Goal: Information Seeking & Learning: Learn about a topic

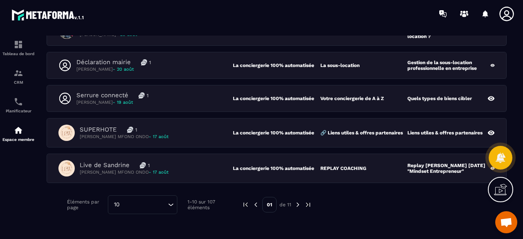
scroll to position [306, 0]
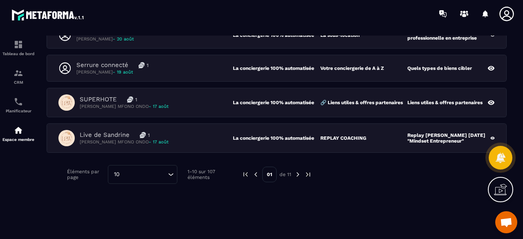
click at [297, 172] on img at bounding box center [297, 174] width 7 height 7
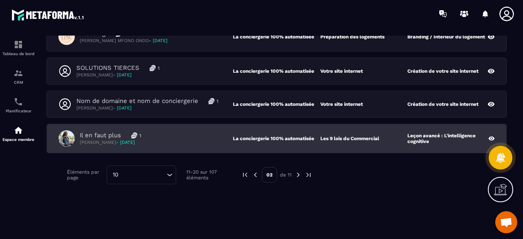
scroll to position [308, 0]
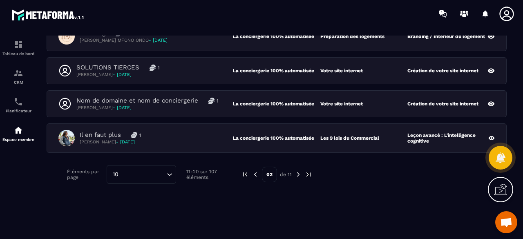
click at [299, 172] on img at bounding box center [297, 174] width 7 height 7
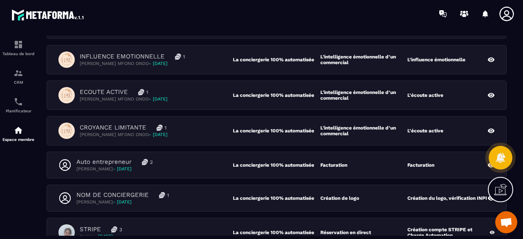
scroll to position [194, 0]
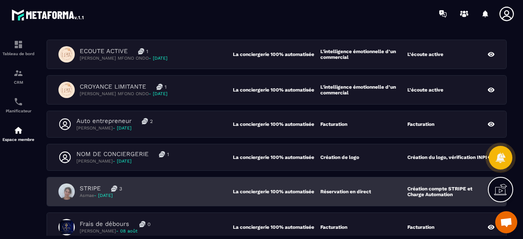
click at [193, 185] on div "STRIPE 3 Asmae - [DATE]" at bounding box center [145, 191] width 174 height 16
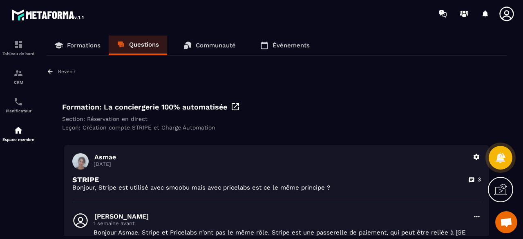
click at [154, 46] on p "Questions" at bounding box center [144, 44] width 30 height 7
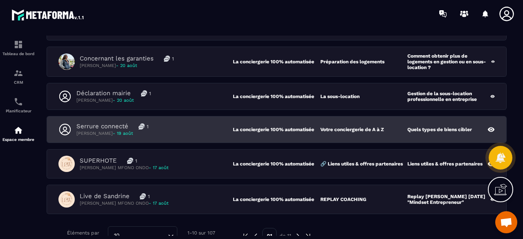
scroll to position [306, 0]
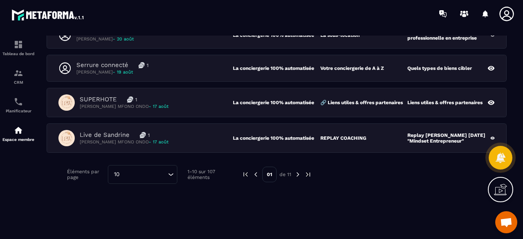
click at [296, 171] on img at bounding box center [297, 174] width 7 height 7
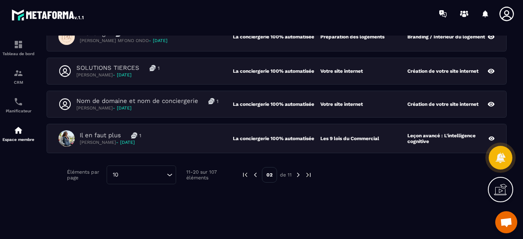
click at [296, 171] on img at bounding box center [297, 174] width 7 height 7
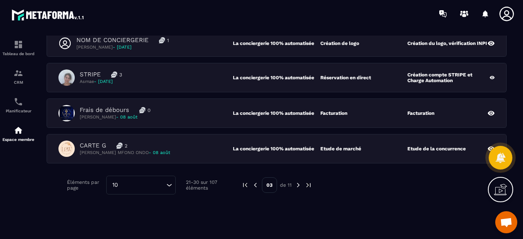
scroll to position [316, 0]
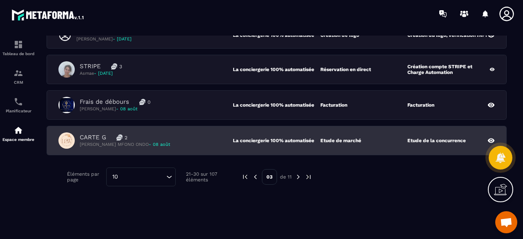
click at [196, 147] on div "CARTE G 2 [PERSON_NAME] MFONO ONDO - [DATE] La conciergerie 100% automatisée Et…" at bounding box center [276, 140] width 459 height 29
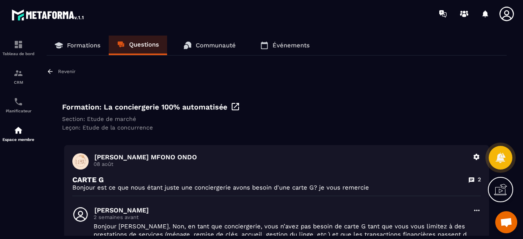
click at [148, 43] on p "Questions" at bounding box center [144, 44] width 30 height 7
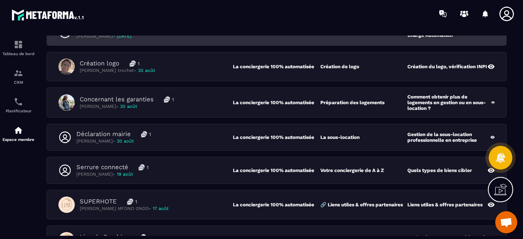
scroll to position [306, 0]
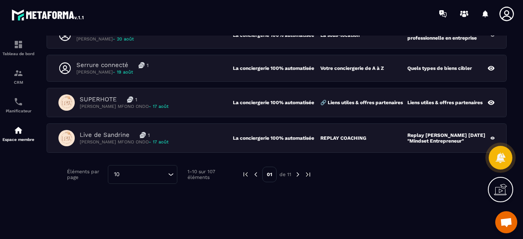
click at [300, 173] on img at bounding box center [297, 174] width 7 height 7
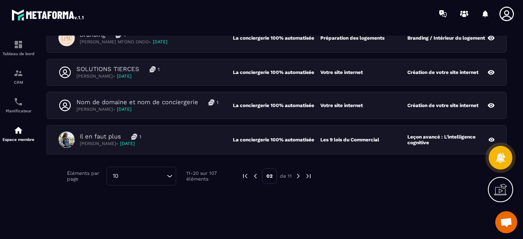
scroll to position [308, 0]
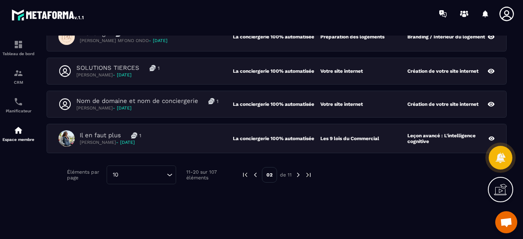
click at [300, 173] on img at bounding box center [297, 174] width 7 height 7
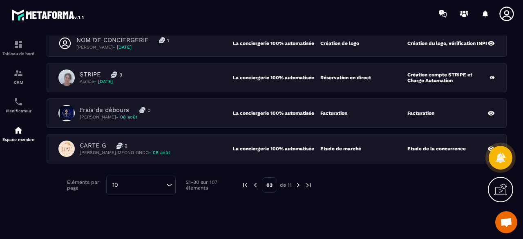
scroll to position [316, 0]
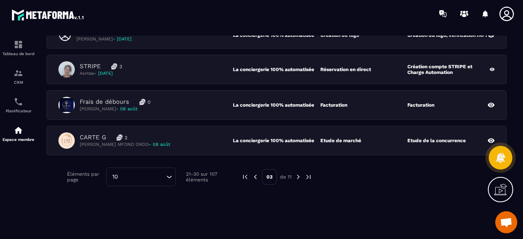
click at [254, 173] on img at bounding box center [255, 176] width 7 height 7
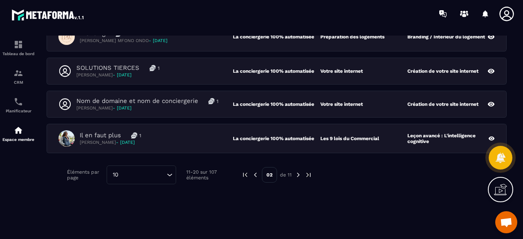
click at [206, 142] on div "Il en faut plus 1 [PERSON_NAME] - [DATE]" at bounding box center [145, 138] width 174 height 16
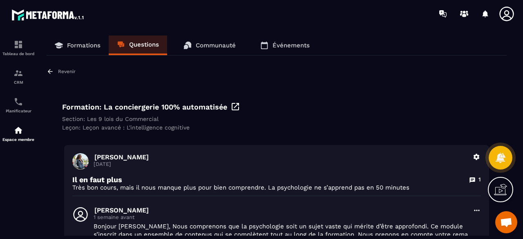
click at [141, 46] on p "Questions" at bounding box center [144, 44] width 30 height 7
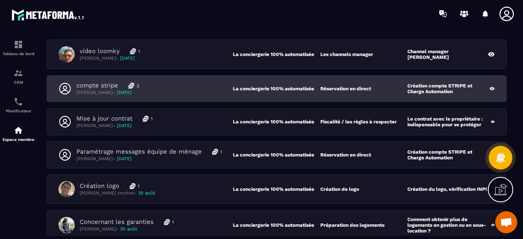
scroll to position [123, 0]
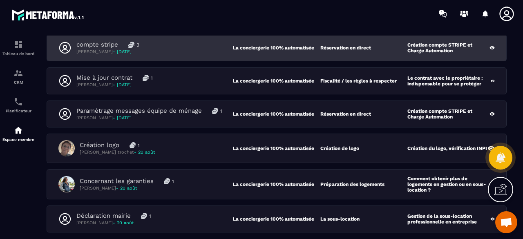
click at [192, 55] on div "compte stripe 3 [PERSON_NAME] - [DATE] La conciergerie 100% automatisée Réserva…" at bounding box center [276, 48] width 459 height 26
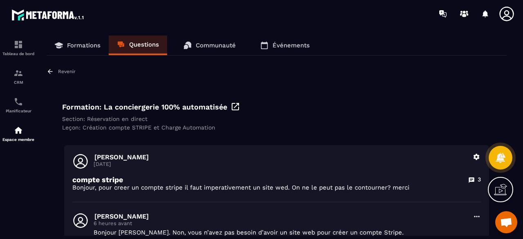
click at [145, 42] on p "Questions" at bounding box center [144, 44] width 30 height 7
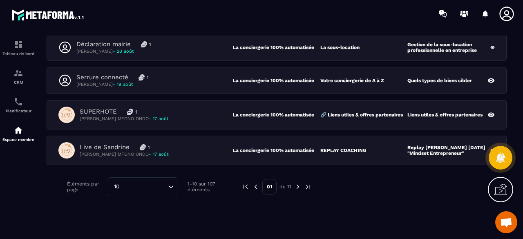
scroll to position [306, 0]
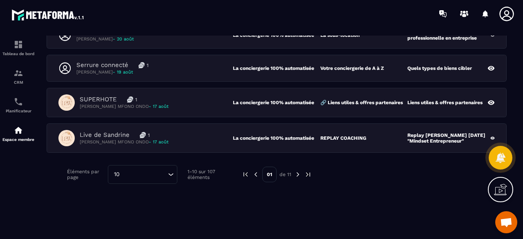
click at [294, 171] on img at bounding box center [297, 174] width 7 height 7
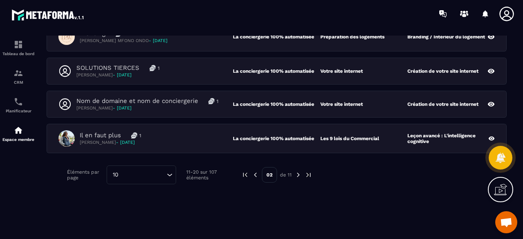
click at [294, 171] on img at bounding box center [297, 174] width 7 height 7
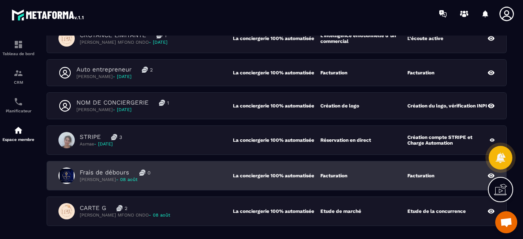
scroll to position [286, 0]
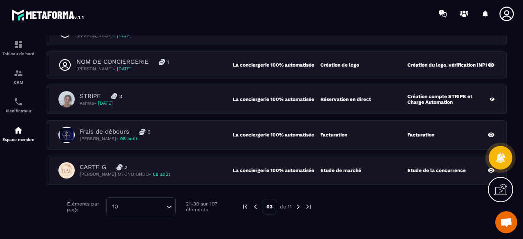
click at [297, 203] on img at bounding box center [297, 206] width 7 height 7
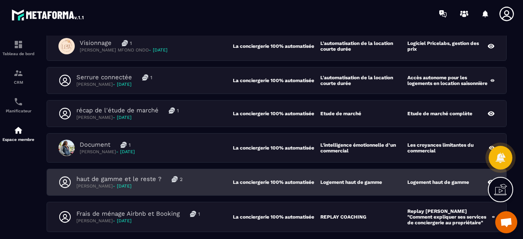
scroll to position [276, 0]
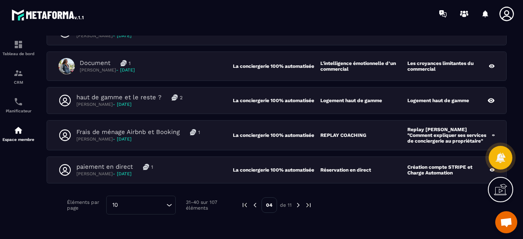
click at [300, 201] on img at bounding box center [297, 204] width 7 height 7
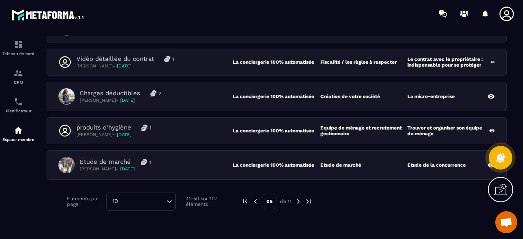
scroll to position [308, 0]
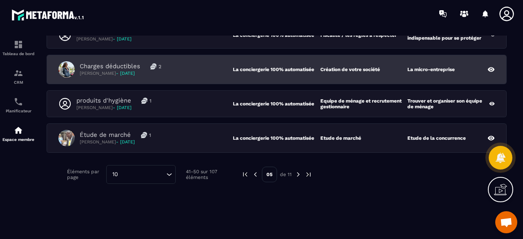
click at [213, 75] on div "Charges déductibles 2 [PERSON_NAME] - [DATE] La conciergerie 100% automatisée C…" at bounding box center [276, 69] width 459 height 29
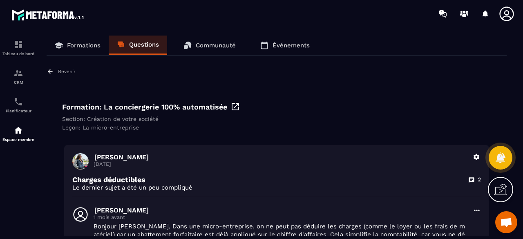
click at [148, 44] on p "Questions" at bounding box center [144, 44] width 30 height 7
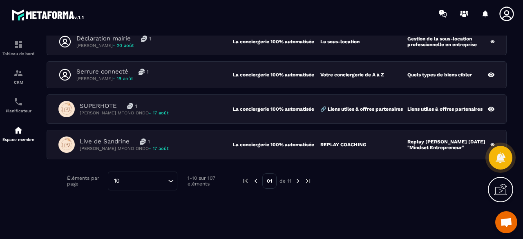
scroll to position [306, 0]
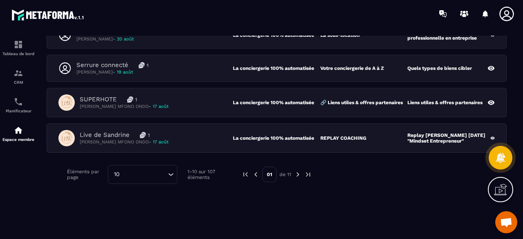
click at [270, 171] on p "01" at bounding box center [269, 175] width 14 height 16
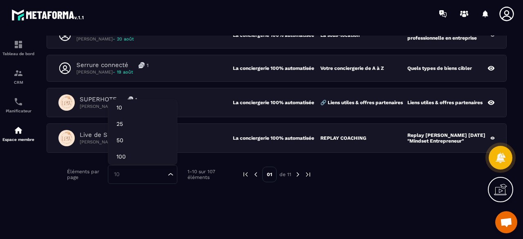
click at [169, 174] on icon "Search for option" at bounding box center [171, 174] width 8 height 8
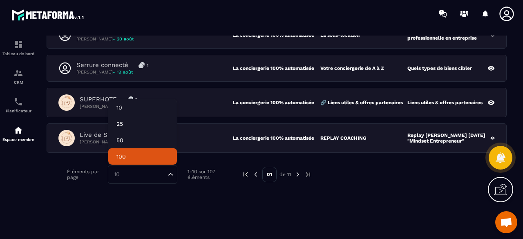
click at [310, 172] on img at bounding box center [307, 174] width 7 height 7
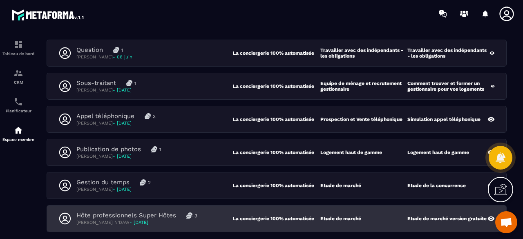
scroll to position [123, 0]
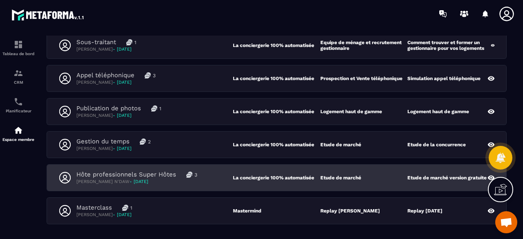
click at [211, 180] on div "Hôte professionnels Super Hôtes 3 [PERSON_NAME] N'DAW - [DATE]" at bounding box center [145, 178] width 174 height 14
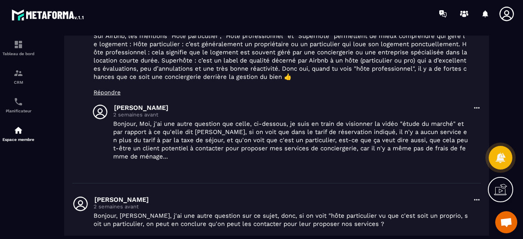
scroll to position [163, 0]
